Goal: Check status: Check status

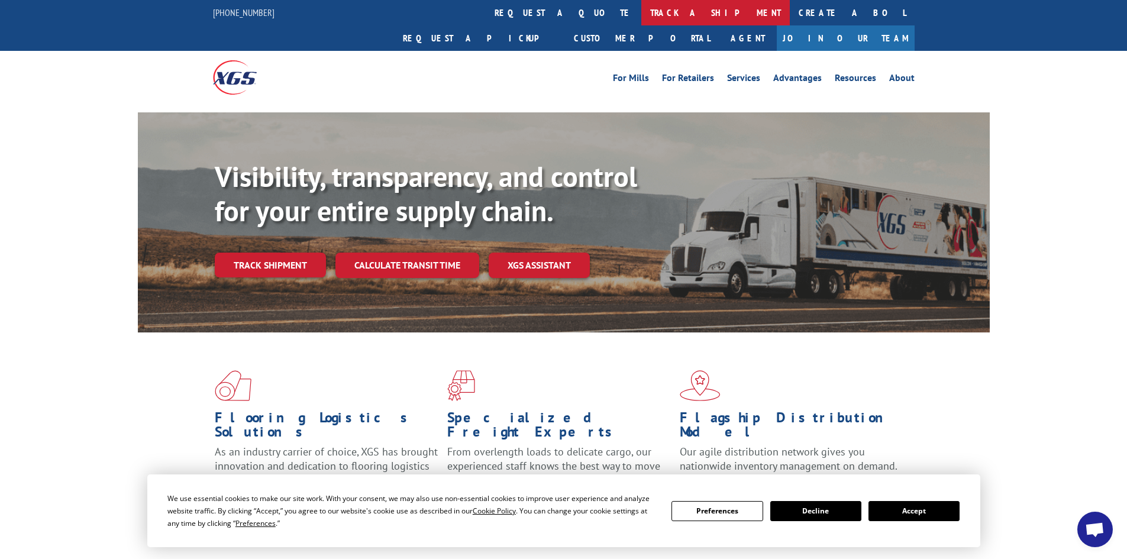
click at [641, 12] on link "track a shipment" at bounding box center [715, 12] width 149 height 25
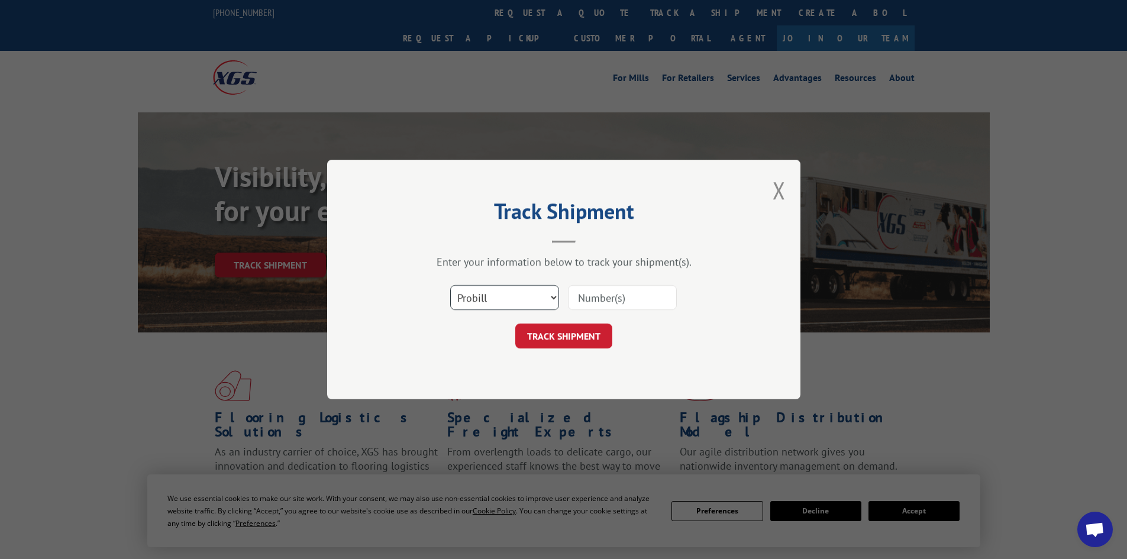
click at [550, 298] on select "Select category... Probill BOL PO" at bounding box center [504, 297] width 109 height 25
select select "bol"
click at [450, 285] on select "Select category... Probill BOL PO" at bounding box center [504, 297] width 109 height 25
click at [574, 296] on input at bounding box center [622, 297] width 109 height 25
paste input "816275"
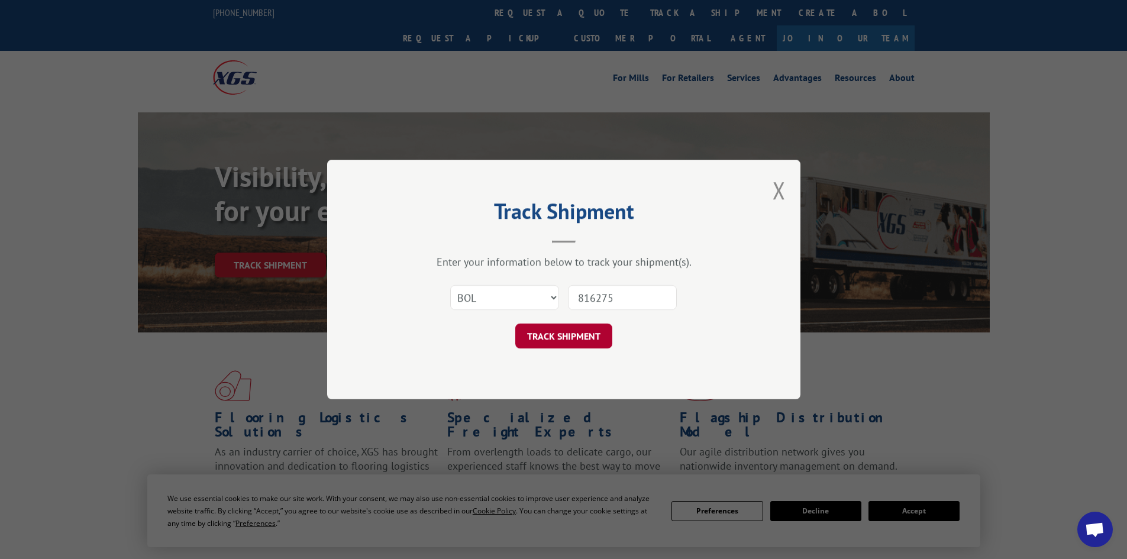
type input "816275"
click at [551, 334] on button "TRACK SHIPMENT" at bounding box center [563, 336] width 97 height 25
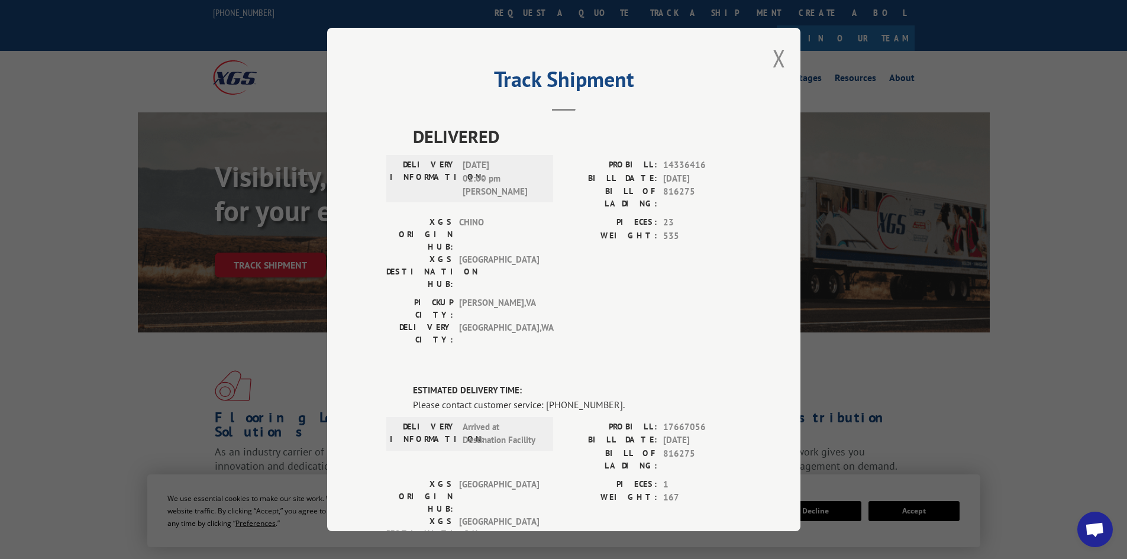
drag, startPoint x: 780, startPoint y: 59, endPoint x: 775, endPoint y: 27, distance: 33.0
click at [780, 59] on button "Close modal" at bounding box center [779, 58] width 13 height 31
